Goal: Task Accomplishment & Management: Complete application form

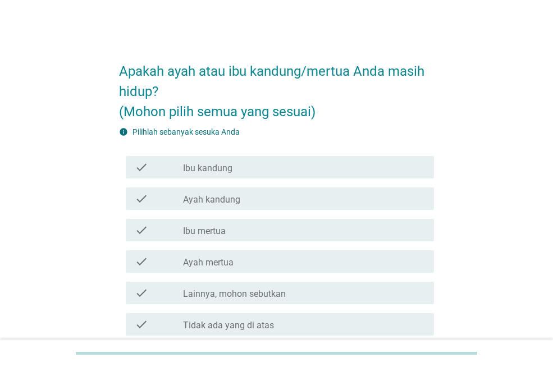
click at [227, 167] on label "Ibu kandung" at bounding box center [207, 168] width 49 height 11
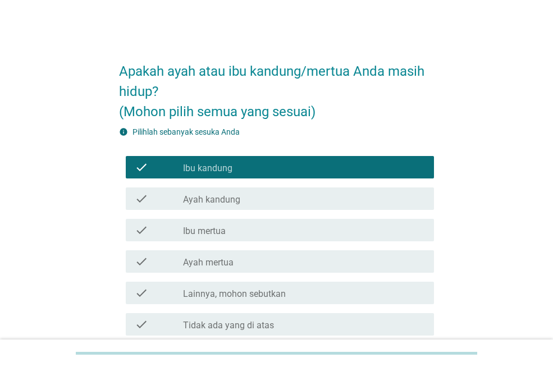
click at [230, 198] on label "Ayah kandung" at bounding box center [211, 199] width 57 height 11
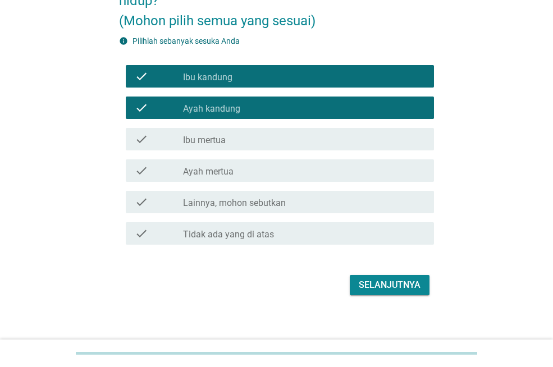
scroll to position [99, 0]
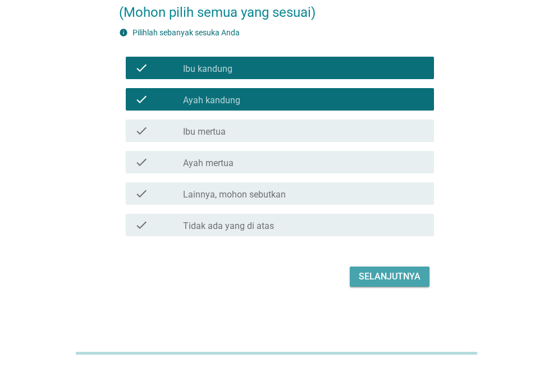
click at [390, 279] on div "Selanjutnya" at bounding box center [390, 276] width 62 height 13
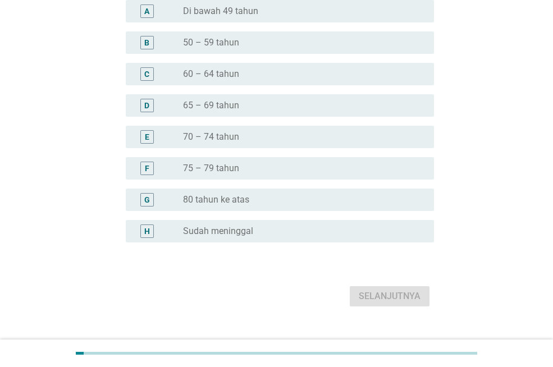
scroll to position [0, 0]
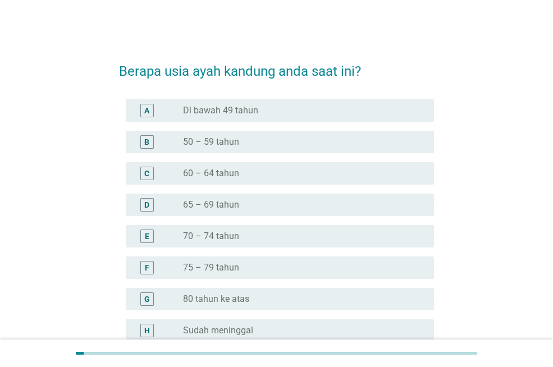
click at [285, 233] on div "radio_button_unchecked 70 – 74 tahun" at bounding box center [299, 236] width 233 height 11
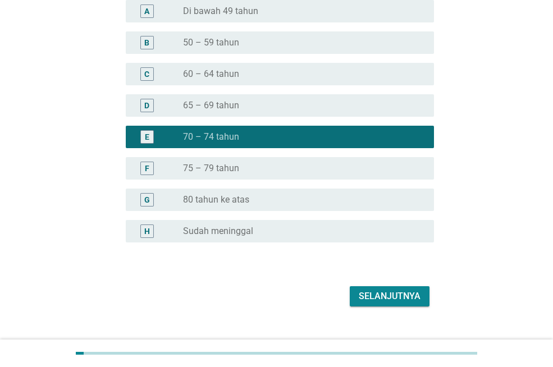
scroll to position [119, 0]
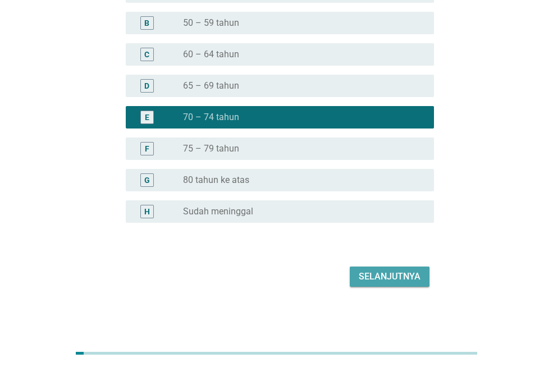
click at [399, 277] on div "Selanjutnya" at bounding box center [390, 276] width 62 height 13
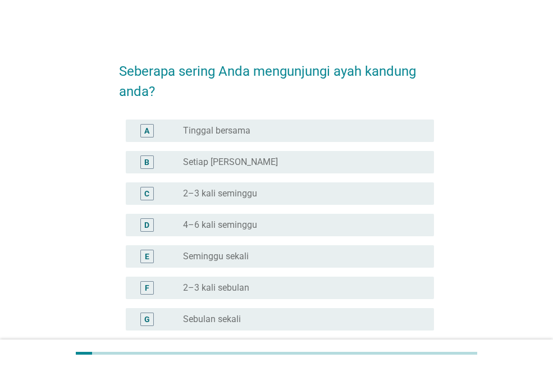
click at [305, 191] on div "radio_button_unchecked 2–3 kali seminggu" at bounding box center [299, 193] width 233 height 11
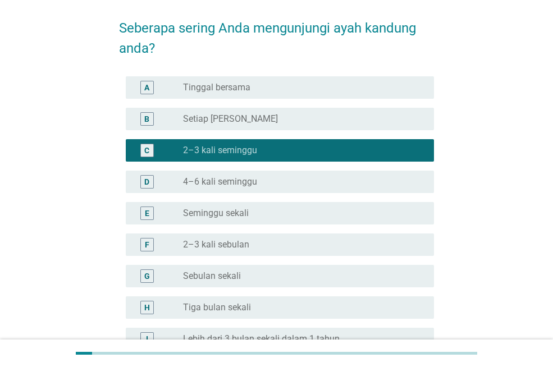
scroll to position [112, 0]
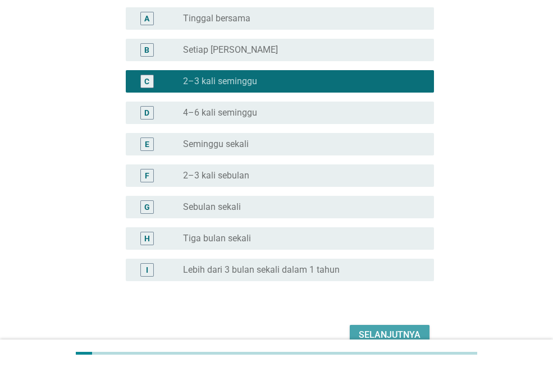
click at [398, 334] on div "Selanjutnya" at bounding box center [390, 334] width 62 height 13
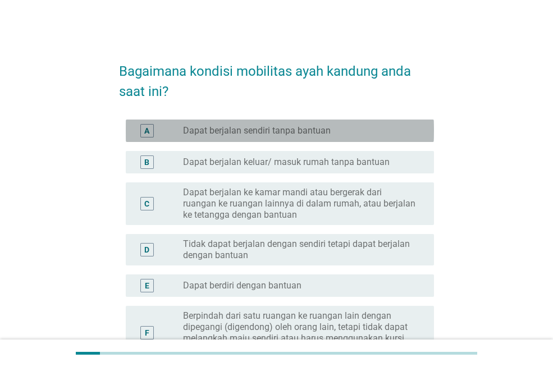
click at [286, 131] on label "Dapat berjalan sendiri tanpa bantuan" at bounding box center [257, 130] width 148 height 11
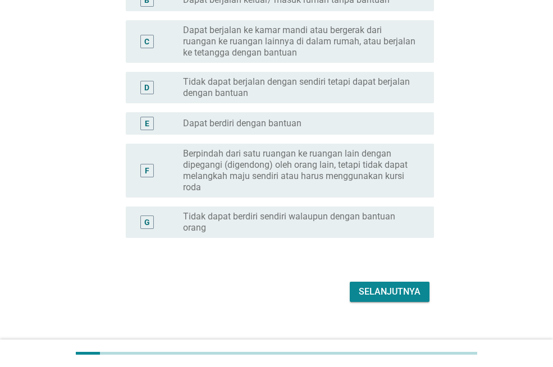
scroll to position [168, 0]
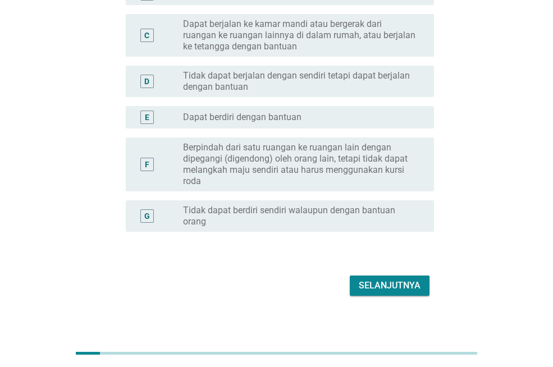
click at [392, 283] on div "Selanjutnya" at bounding box center [390, 285] width 62 height 13
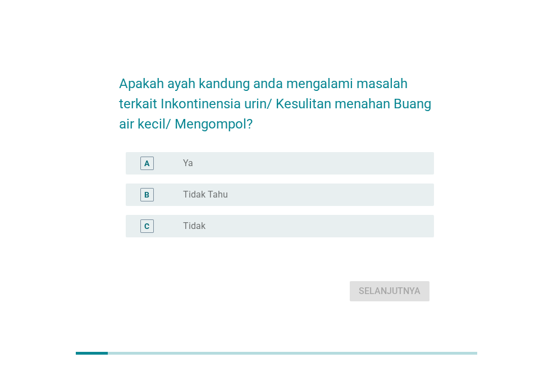
click at [244, 231] on div "radio_button_unchecked Tidak" at bounding box center [299, 226] width 233 height 11
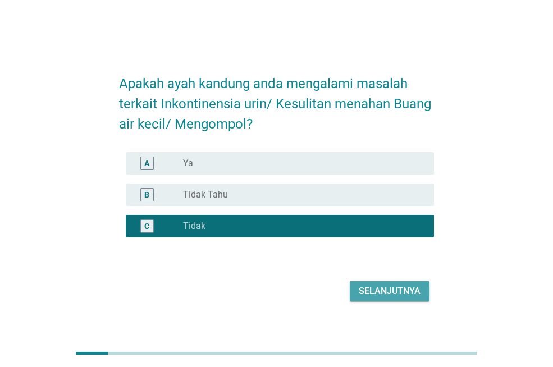
click at [384, 290] on div "Selanjutnya" at bounding box center [390, 291] width 62 height 13
